Goal: Transaction & Acquisition: Book appointment/travel/reservation

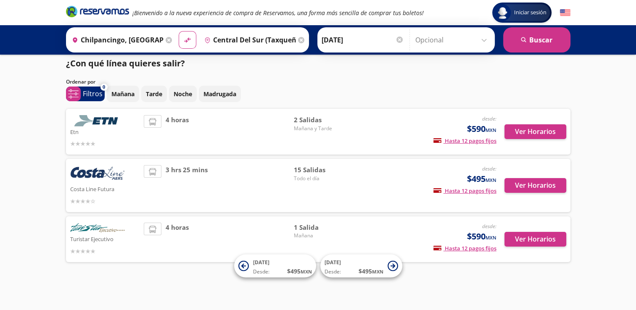
scroll to position [5, 0]
click at [366, 175] on div "desde: $495 MXN Hasta 12 pagos fijos Pagos fijos en compras mayores a $30 MXN, …" at bounding box center [426, 186] width 139 height 41
click at [546, 187] on button "Ver Horarios" at bounding box center [536, 186] width 62 height 15
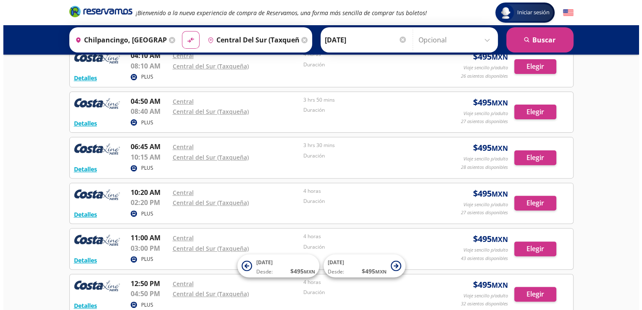
scroll to position [239, 0]
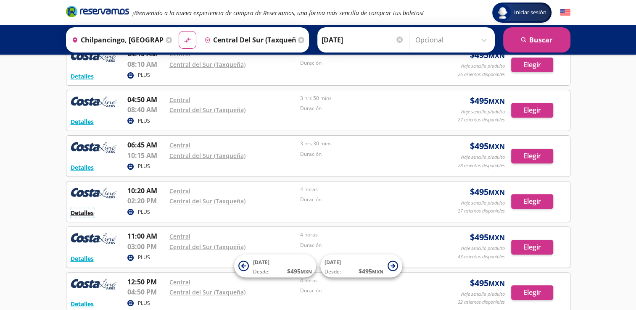
click at [76, 211] on button "Detalles" at bounding box center [82, 213] width 23 height 9
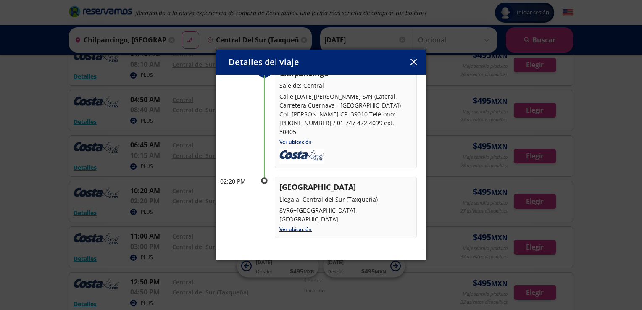
scroll to position [0, 0]
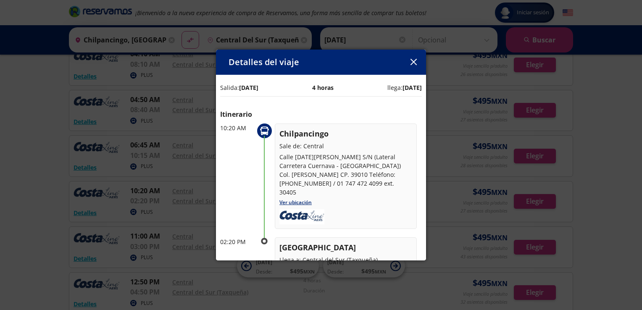
click at [320, 88] on p "4 horas" at bounding box center [322, 87] width 21 height 9
click at [407, 84] on b "[DATE]" at bounding box center [412, 88] width 19 height 8
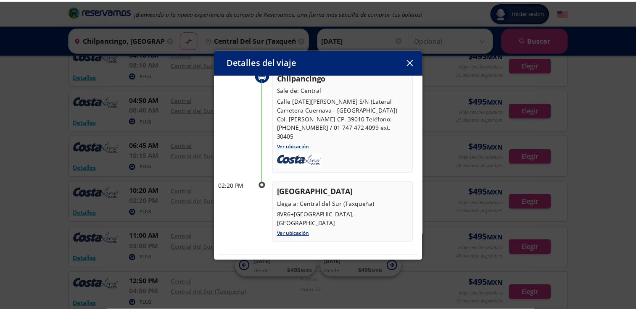
scroll to position [107, 0]
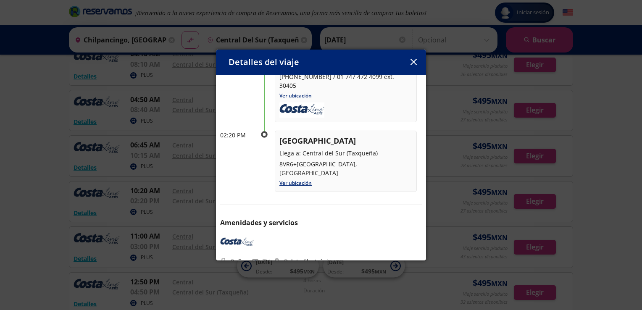
click at [249, 257] on div "Baños TV Boleto Electrónico" at bounding box center [321, 261] width 202 height 9
click at [304, 257] on p "Boleto Electrónico" at bounding box center [309, 261] width 50 height 9
click at [245, 236] on img at bounding box center [237, 242] width 34 height 13
click at [411, 61] on icon "button" at bounding box center [414, 62] width 6 height 6
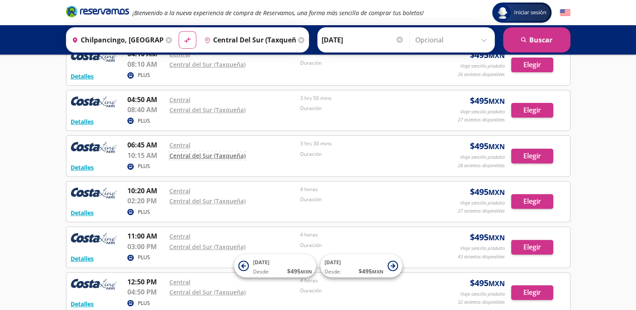
click at [194, 154] on link "Central del Sur (Taxqueña)" at bounding box center [207, 156] width 76 height 8
